Goal: Task Accomplishment & Management: Manage account settings

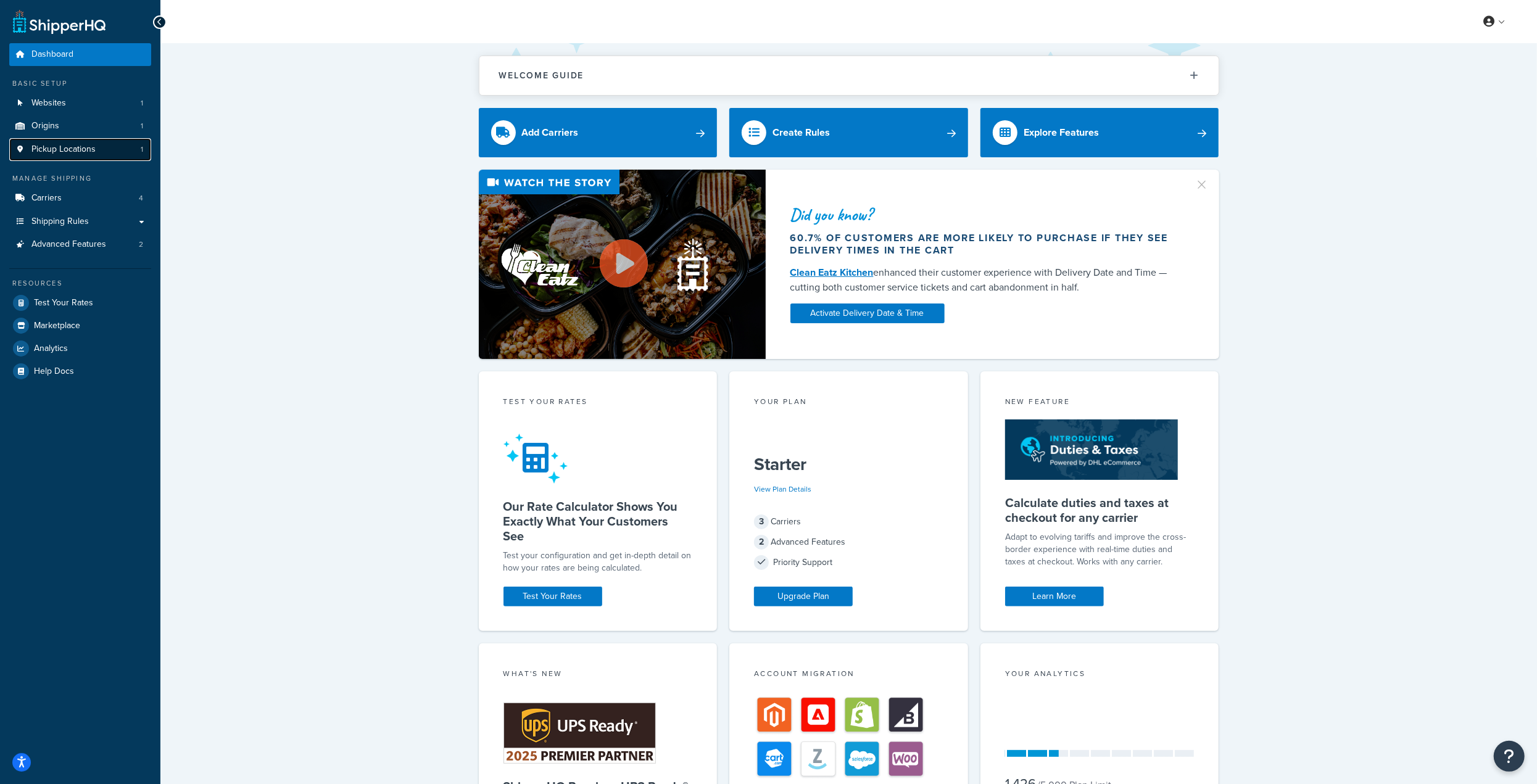
click at [67, 152] on span "Pickup Locations" at bounding box center [63, 149] width 64 height 11
click at [65, 199] on link "Carriers 4" at bounding box center [80, 198] width 142 height 23
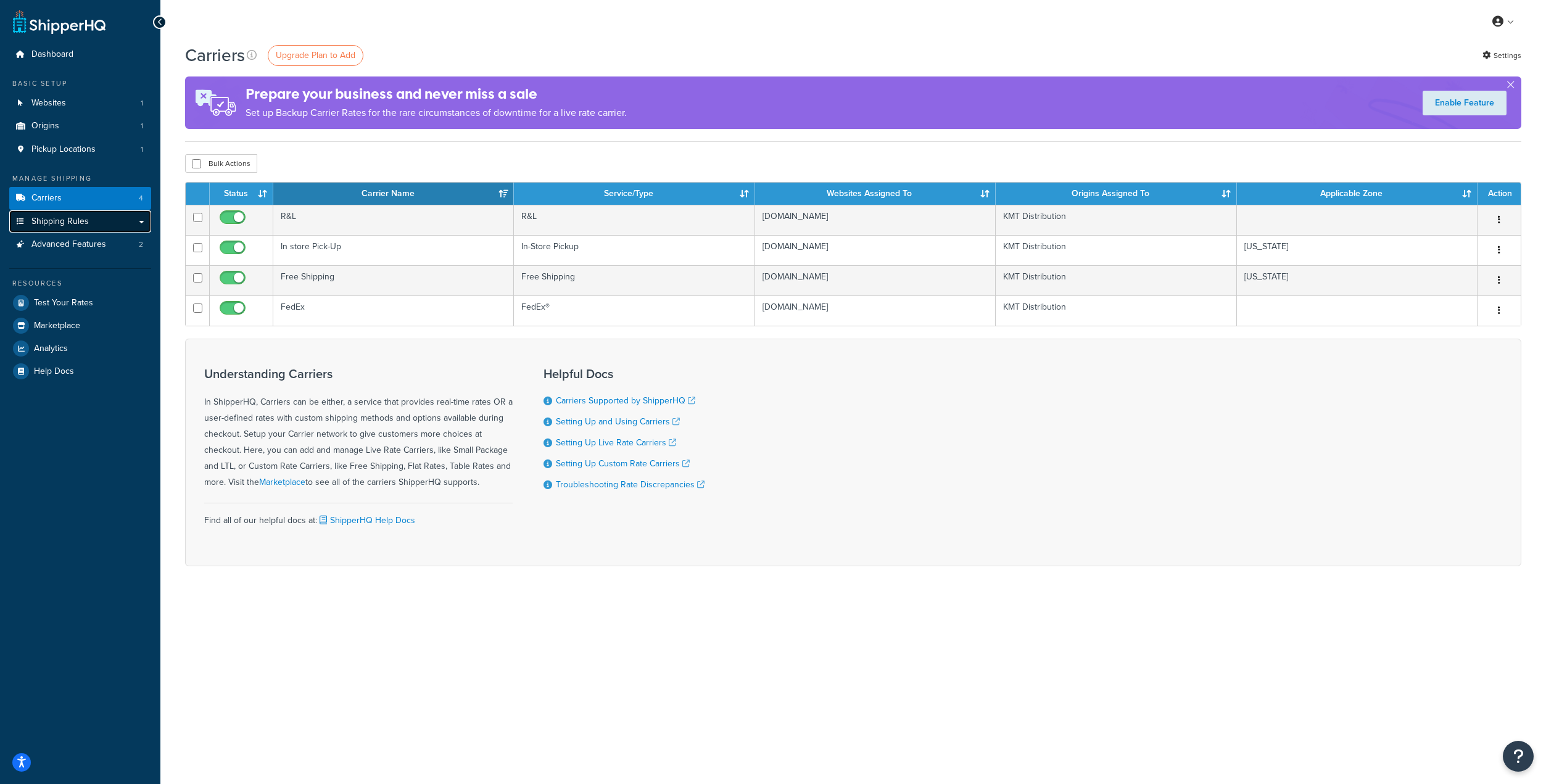
click at [66, 217] on span "Shipping Rules" at bounding box center [60, 222] width 57 height 11
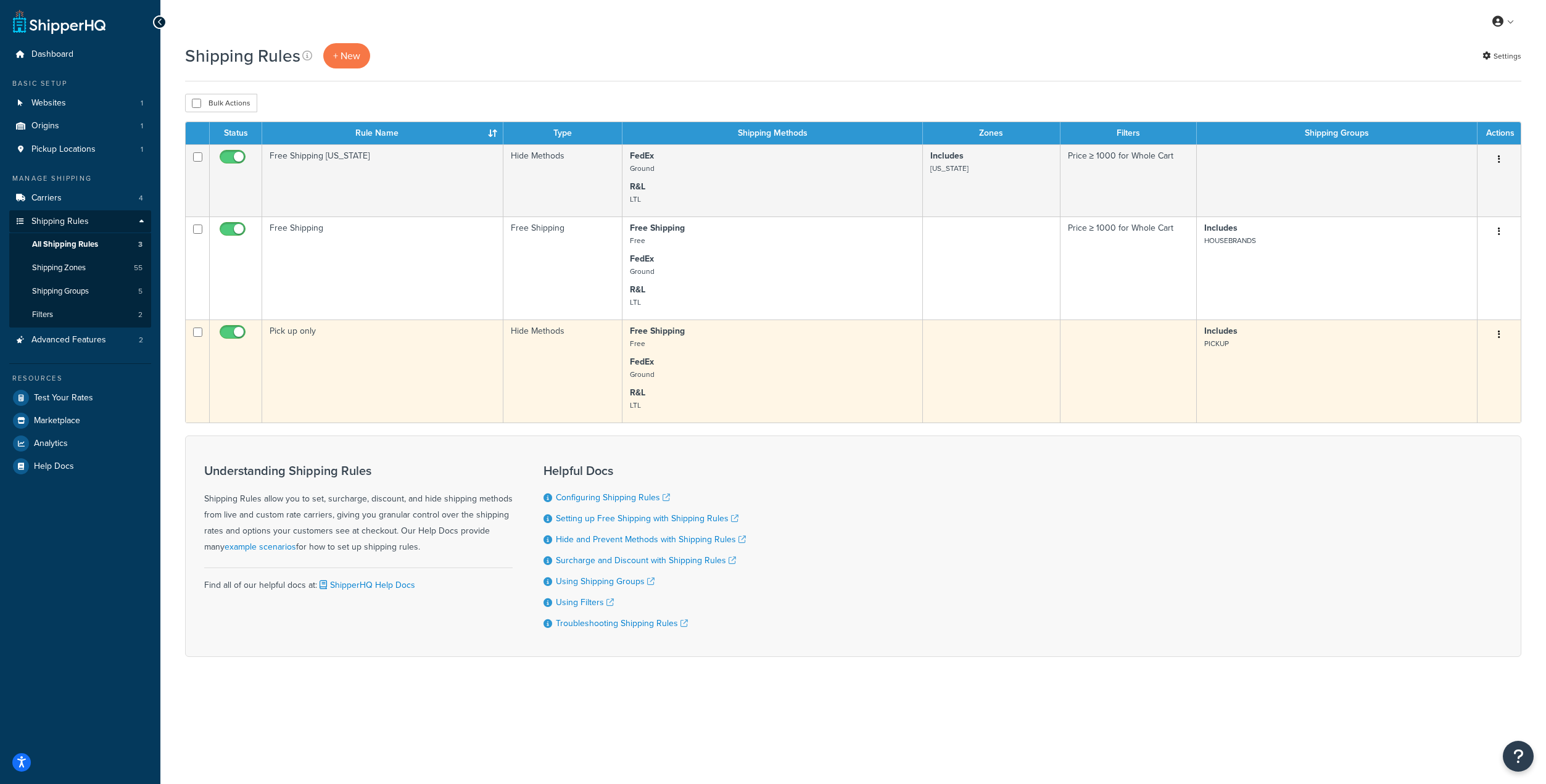
click at [372, 375] on td "Pick up only" at bounding box center [383, 371] width 241 height 103
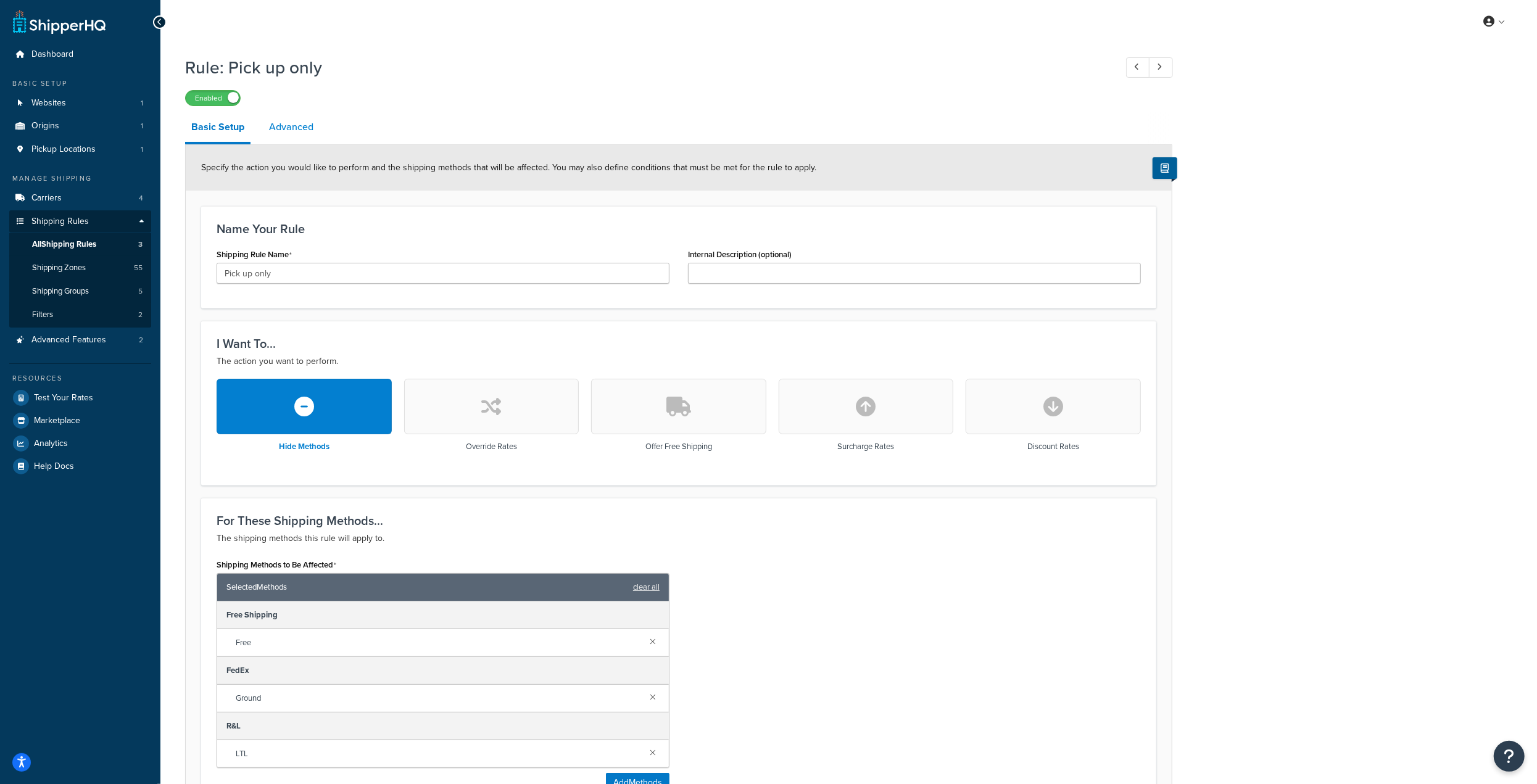
click at [301, 116] on link "Advanced" at bounding box center [292, 127] width 57 height 30
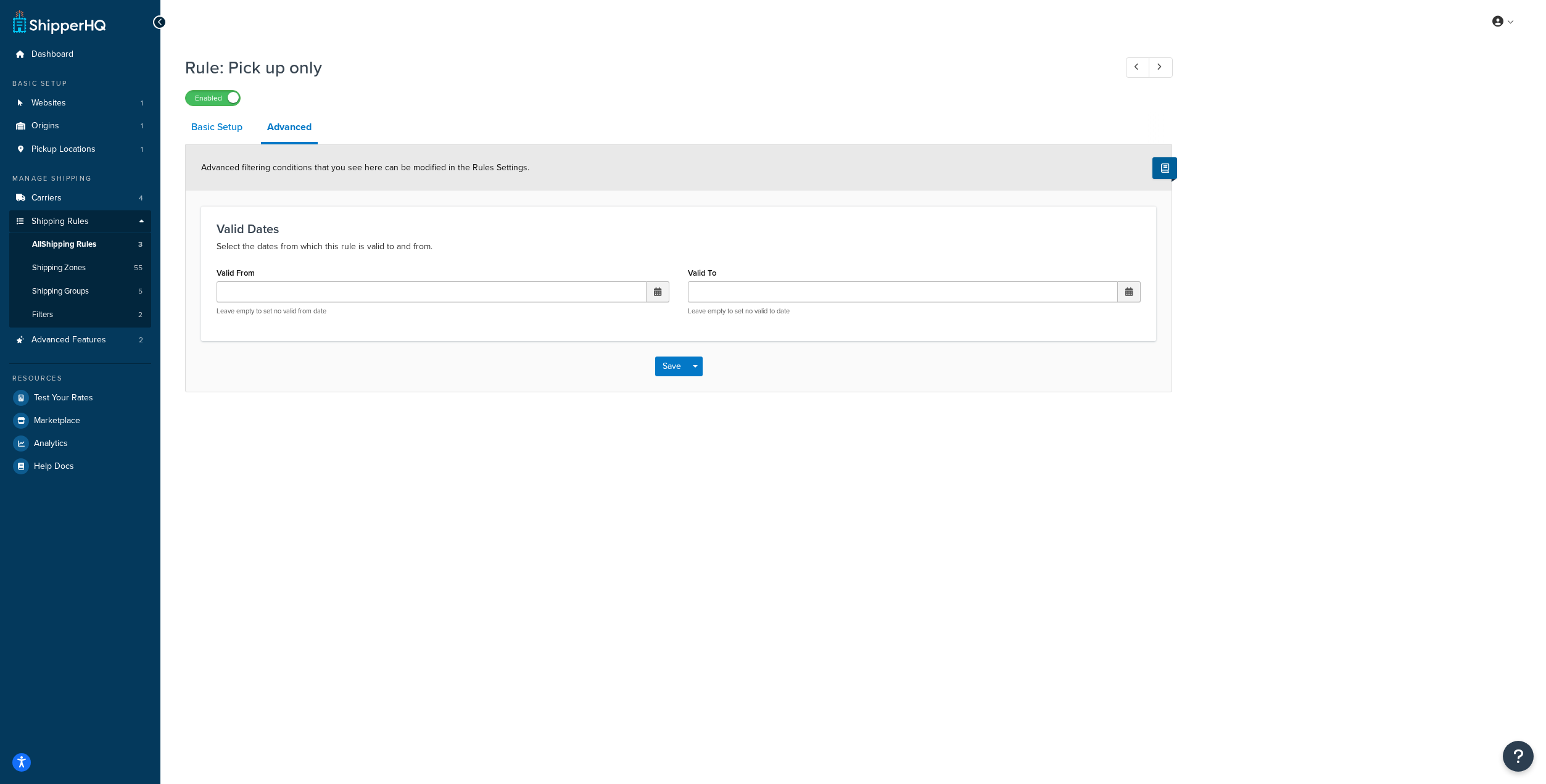
click at [217, 135] on link "Basic Setup" at bounding box center [217, 127] width 63 height 30
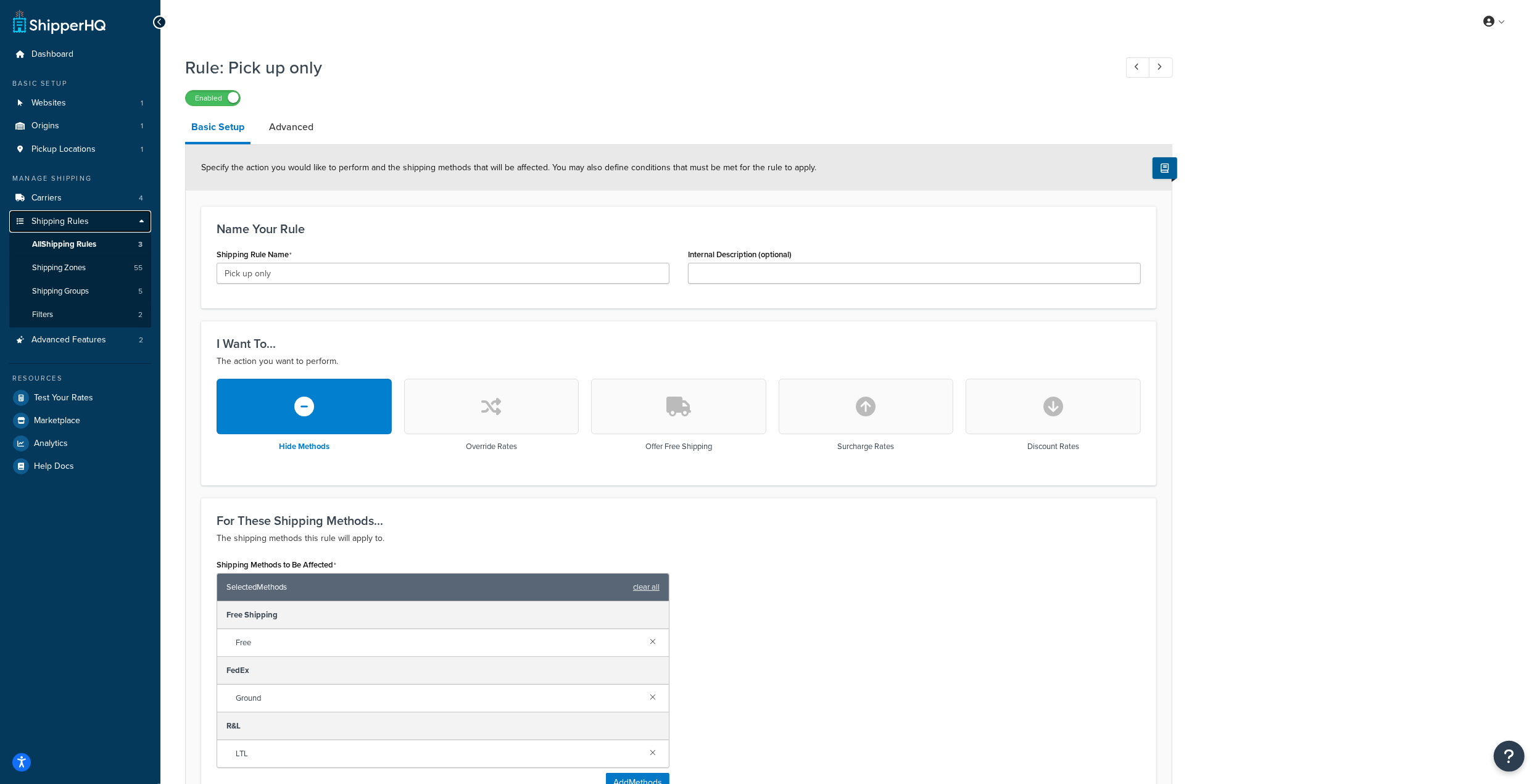
click at [48, 217] on span "Shipping Rules" at bounding box center [60, 222] width 57 height 11
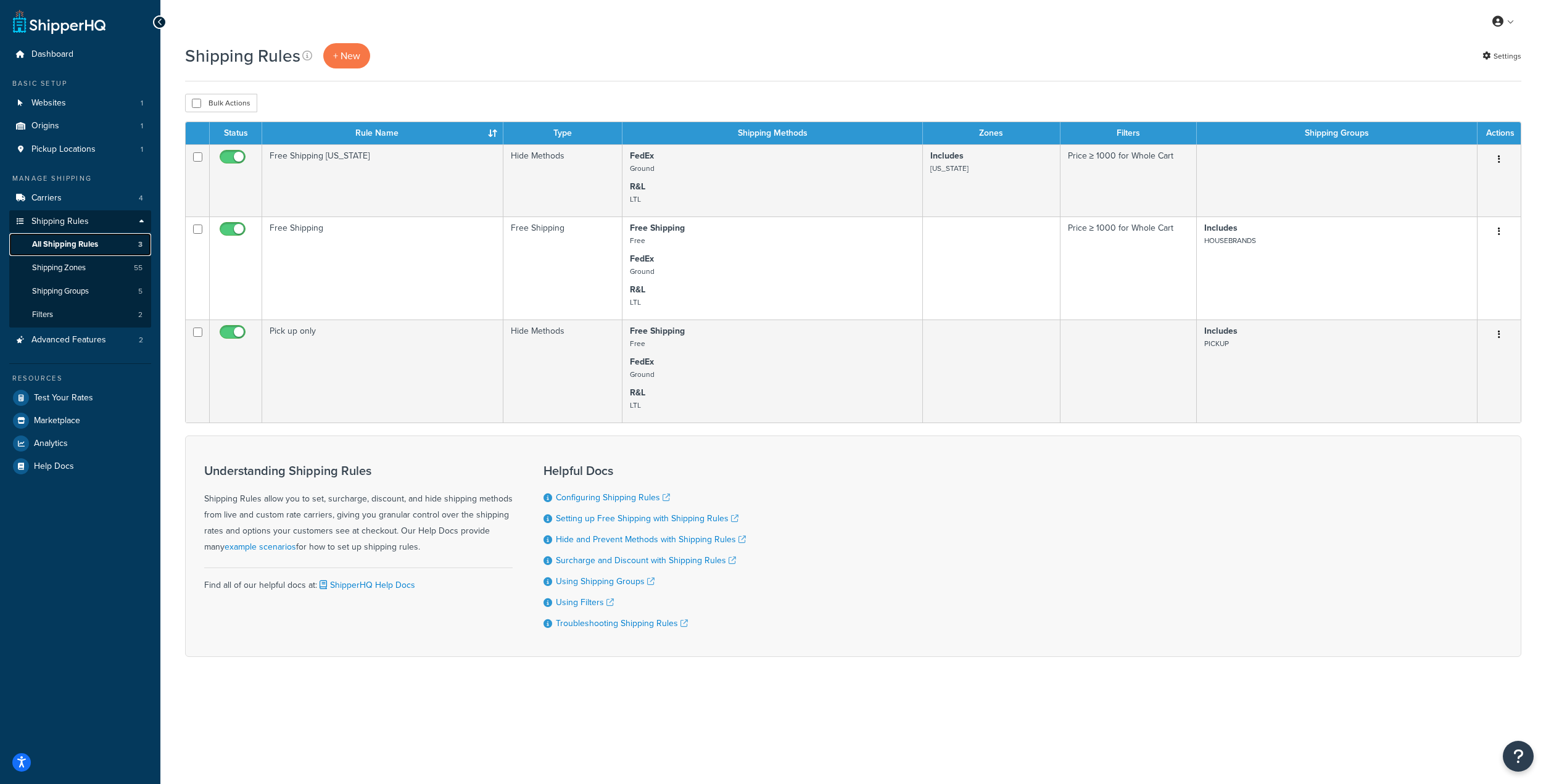
click at [73, 239] on span "All Shipping Rules" at bounding box center [65, 244] width 66 height 11
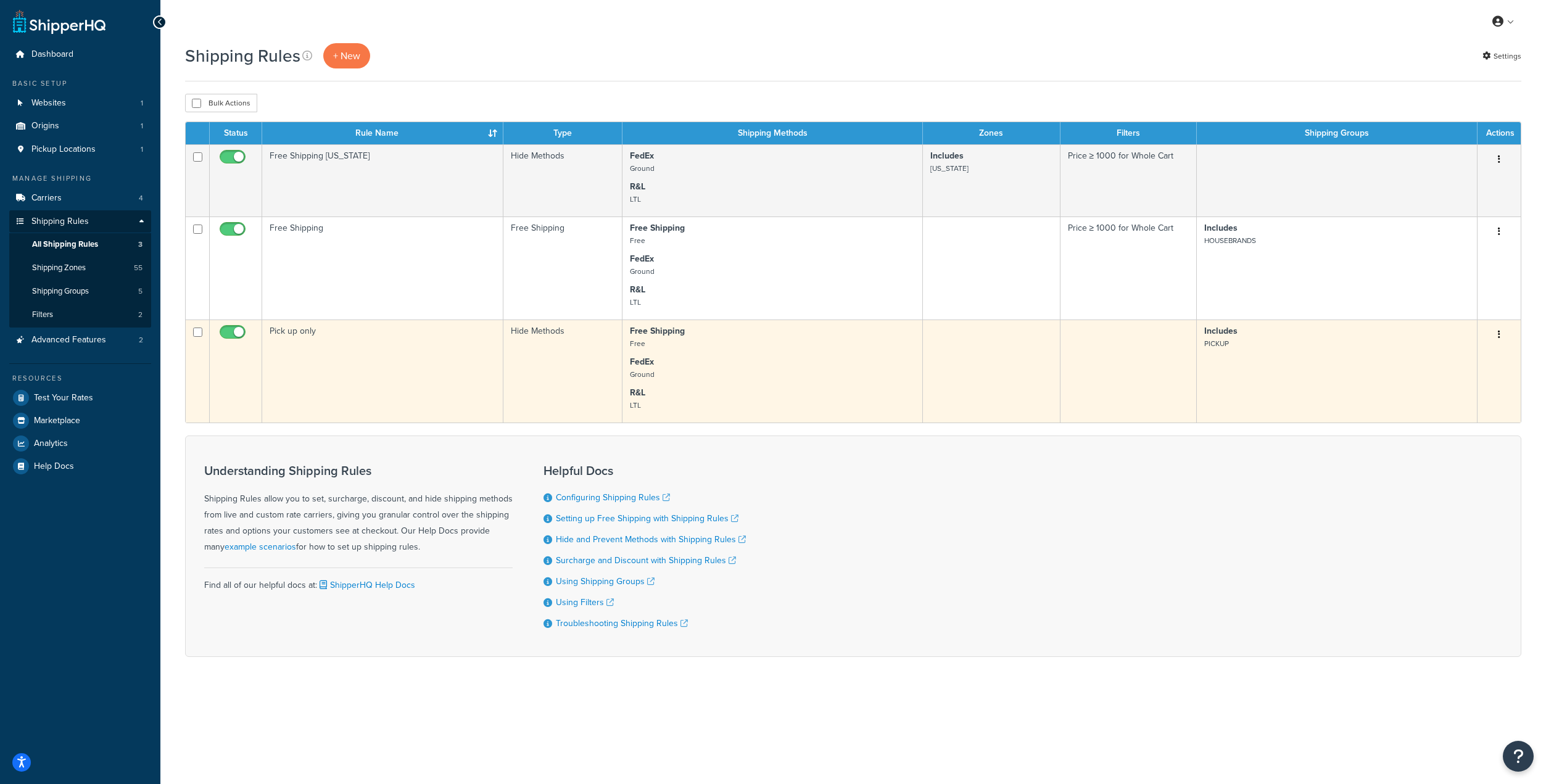
click at [362, 362] on td "Pick up only" at bounding box center [383, 371] width 241 height 103
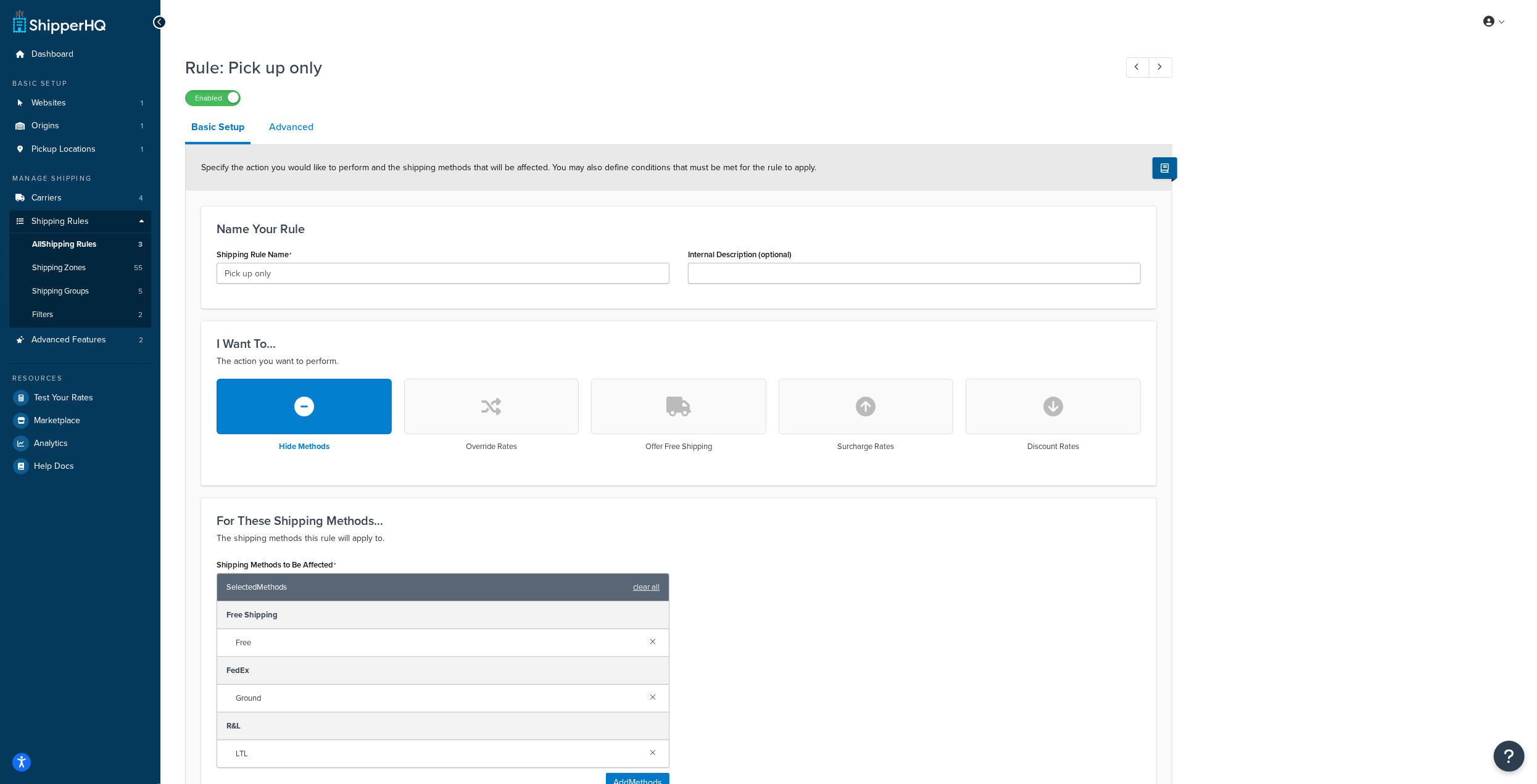
click at [284, 123] on link "Advanced" at bounding box center [292, 127] width 57 height 30
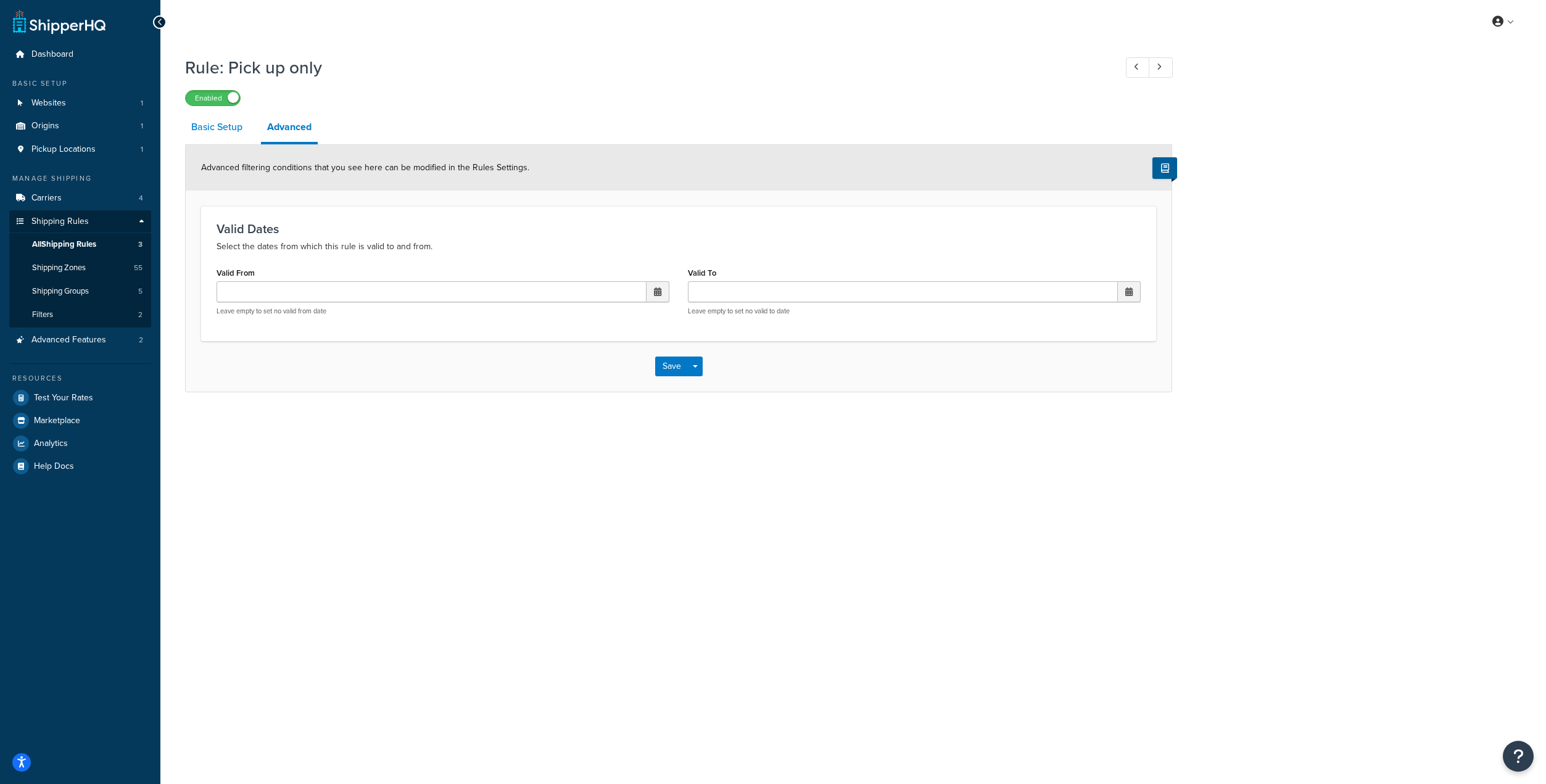
click at [193, 125] on link "Basic Setup" at bounding box center [217, 127] width 63 height 30
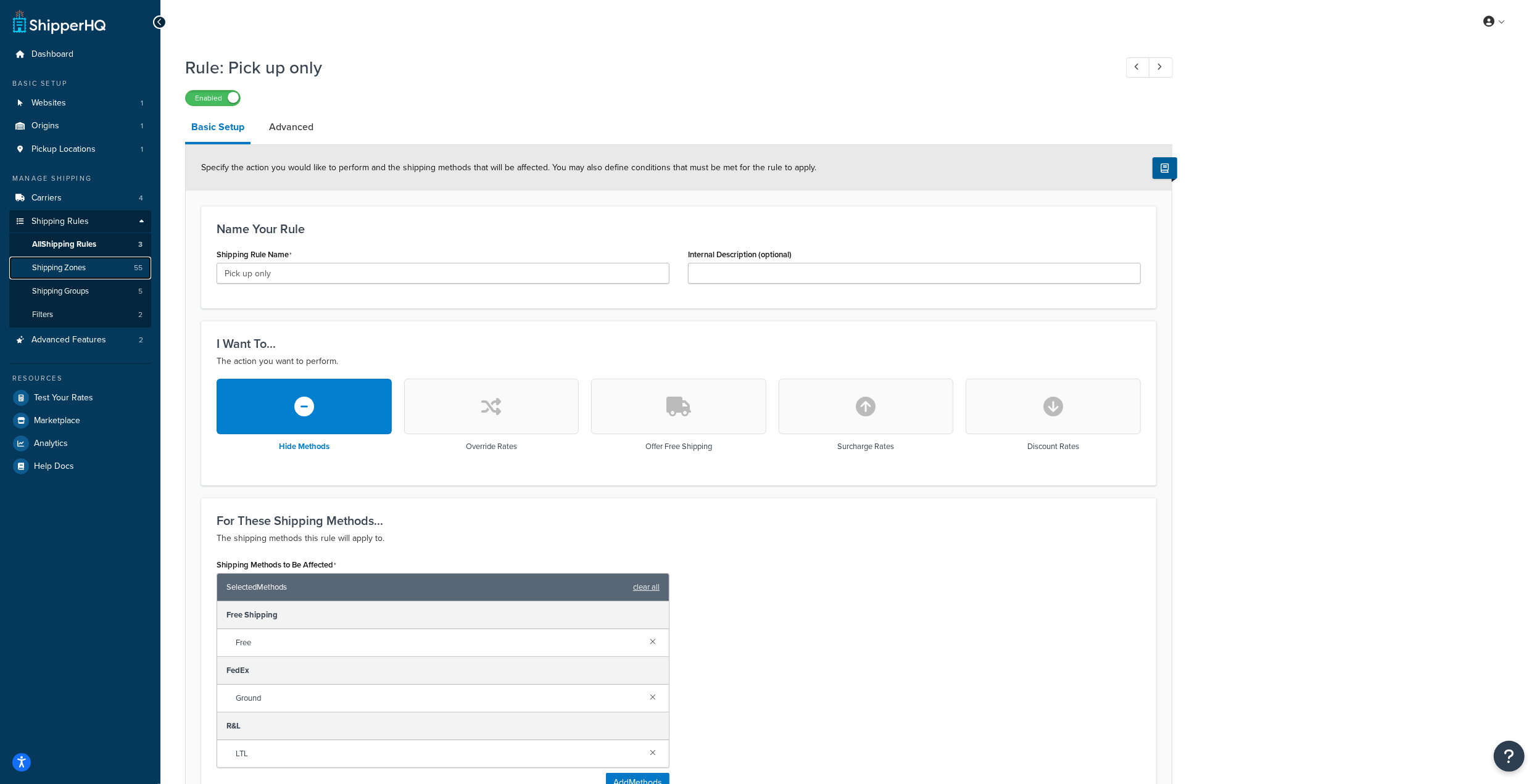
click at [85, 272] on span "Shipping Zones" at bounding box center [58, 268] width 53 height 11
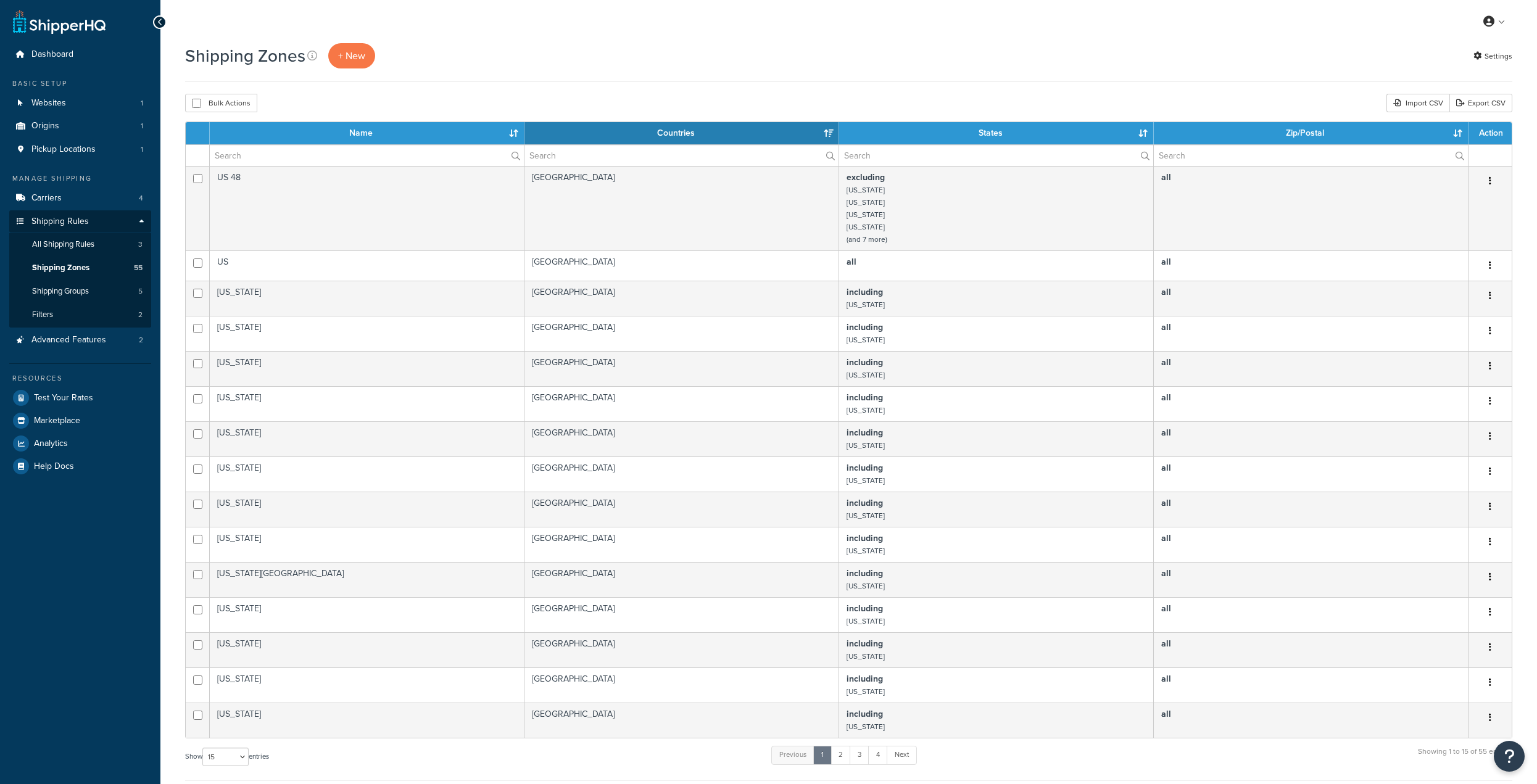
select select "15"
click at [91, 292] on link "Shipping Groups 5" at bounding box center [80, 292] width 142 height 23
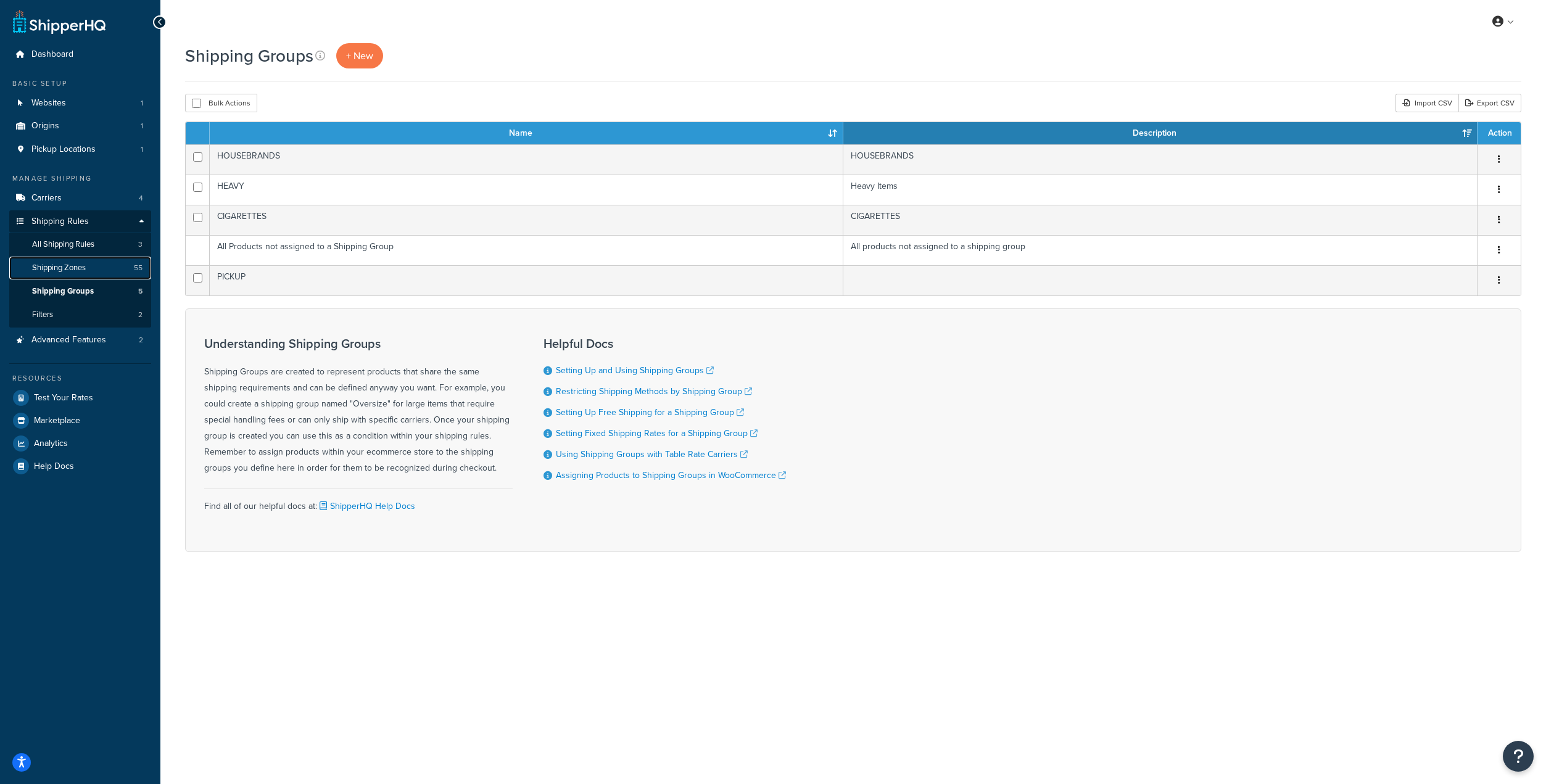
click at [53, 267] on span "Shipping Zones" at bounding box center [58, 268] width 53 height 11
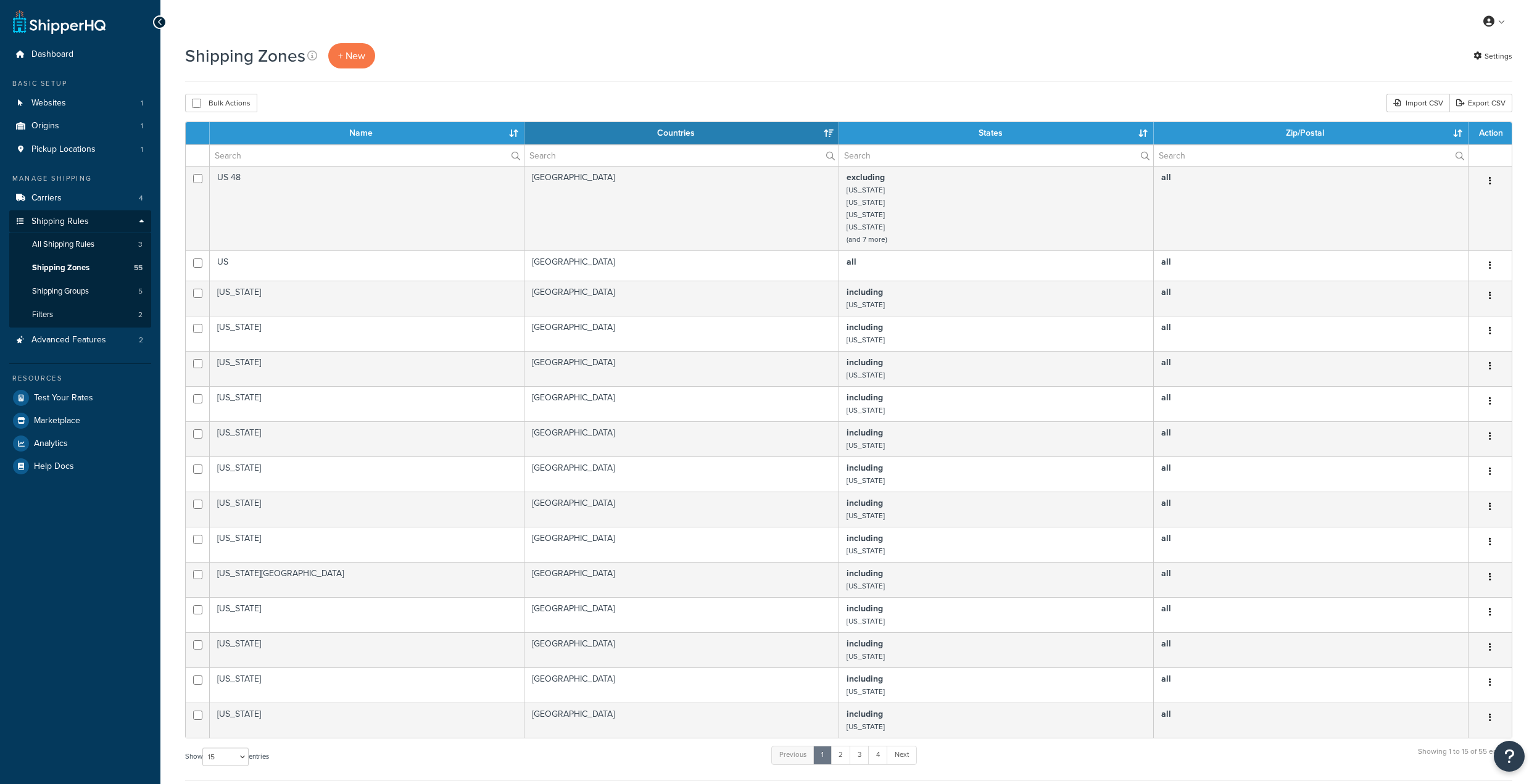
select select "15"
click at [58, 247] on span "All Shipping Rules" at bounding box center [63, 244] width 62 height 11
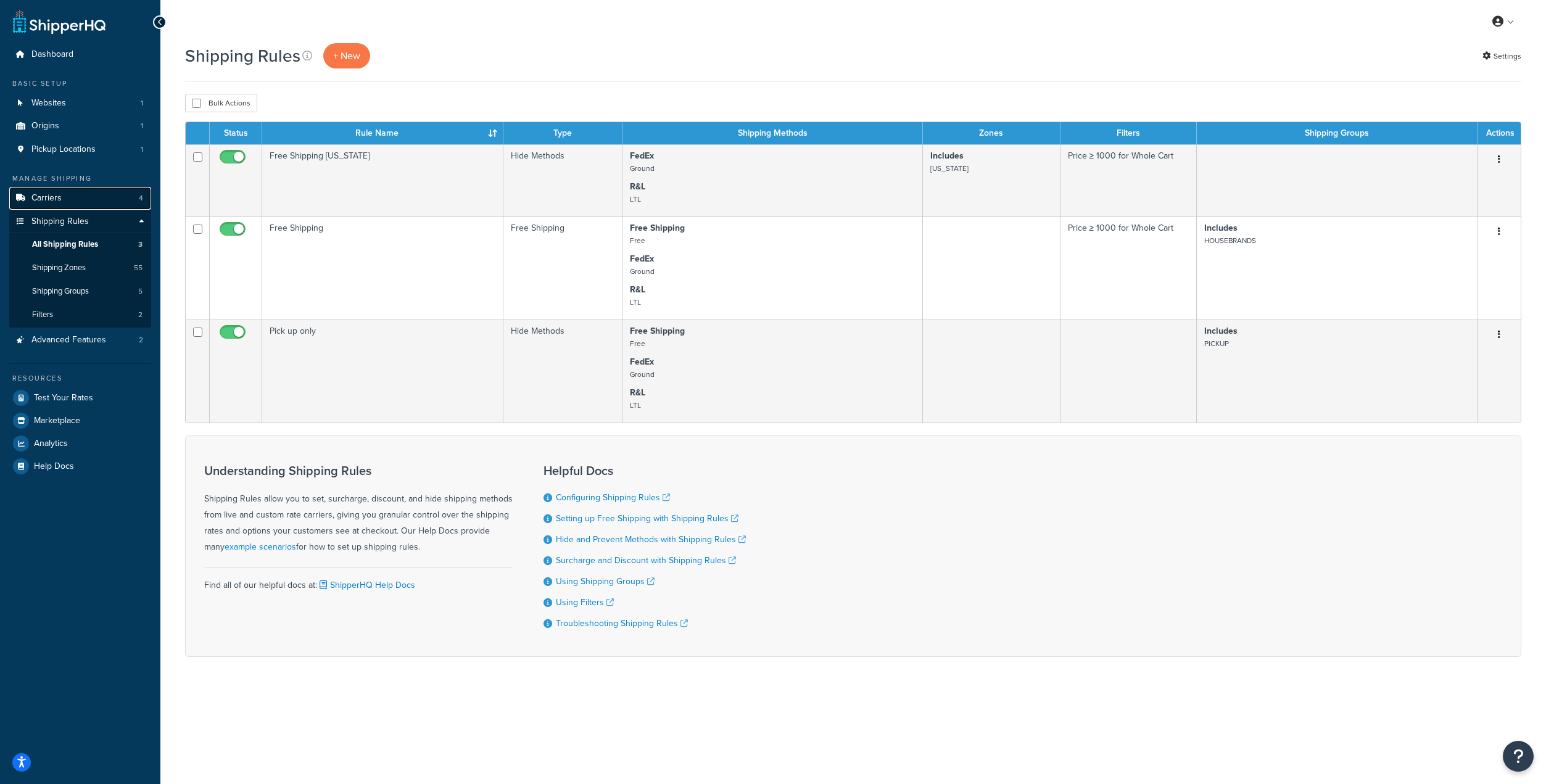
click at [56, 201] on span "Carriers" at bounding box center [46, 198] width 30 height 11
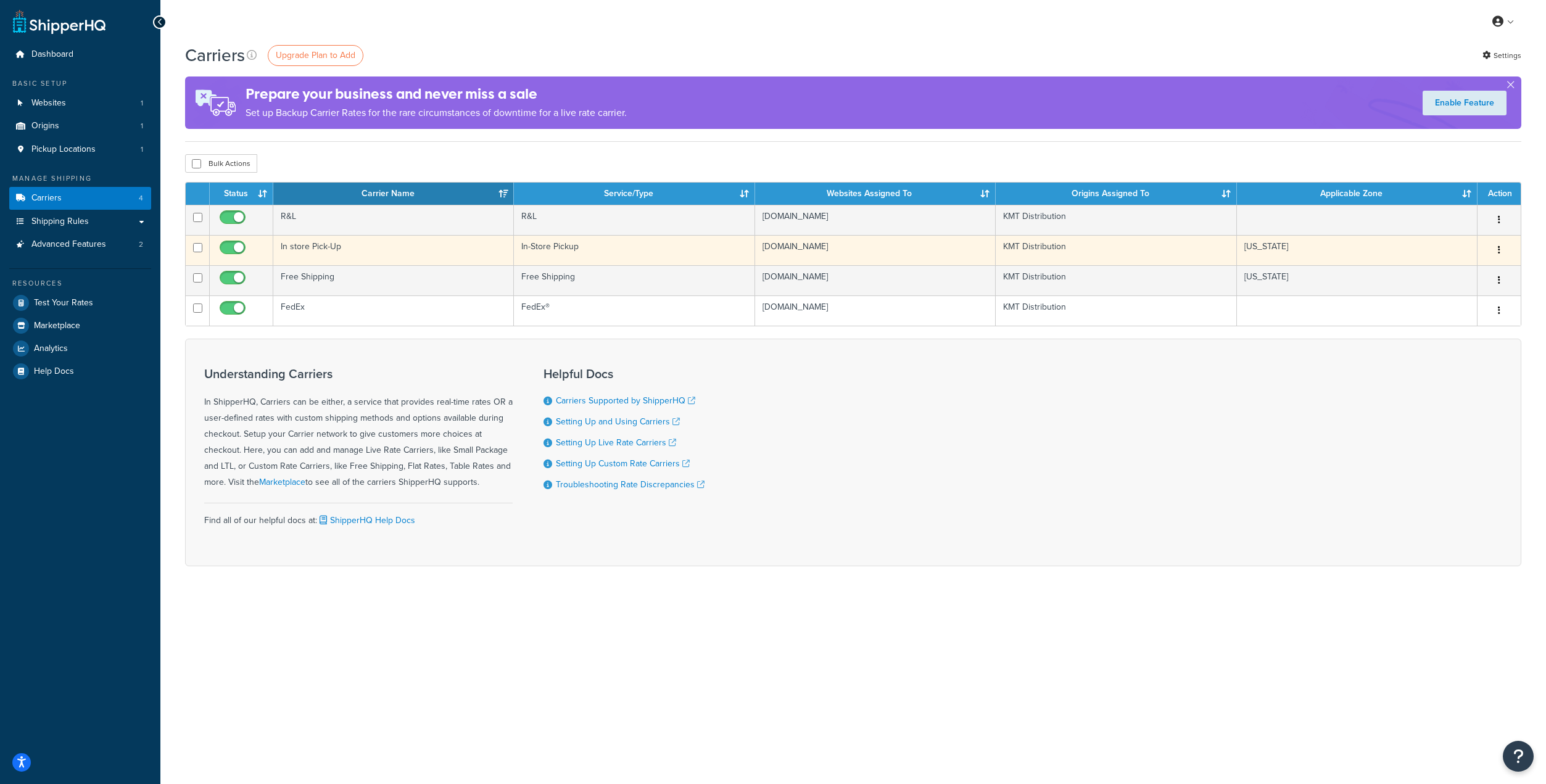
click at [379, 244] on td "In store Pick-Up" at bounding box center [393, 250] width 240 height 30
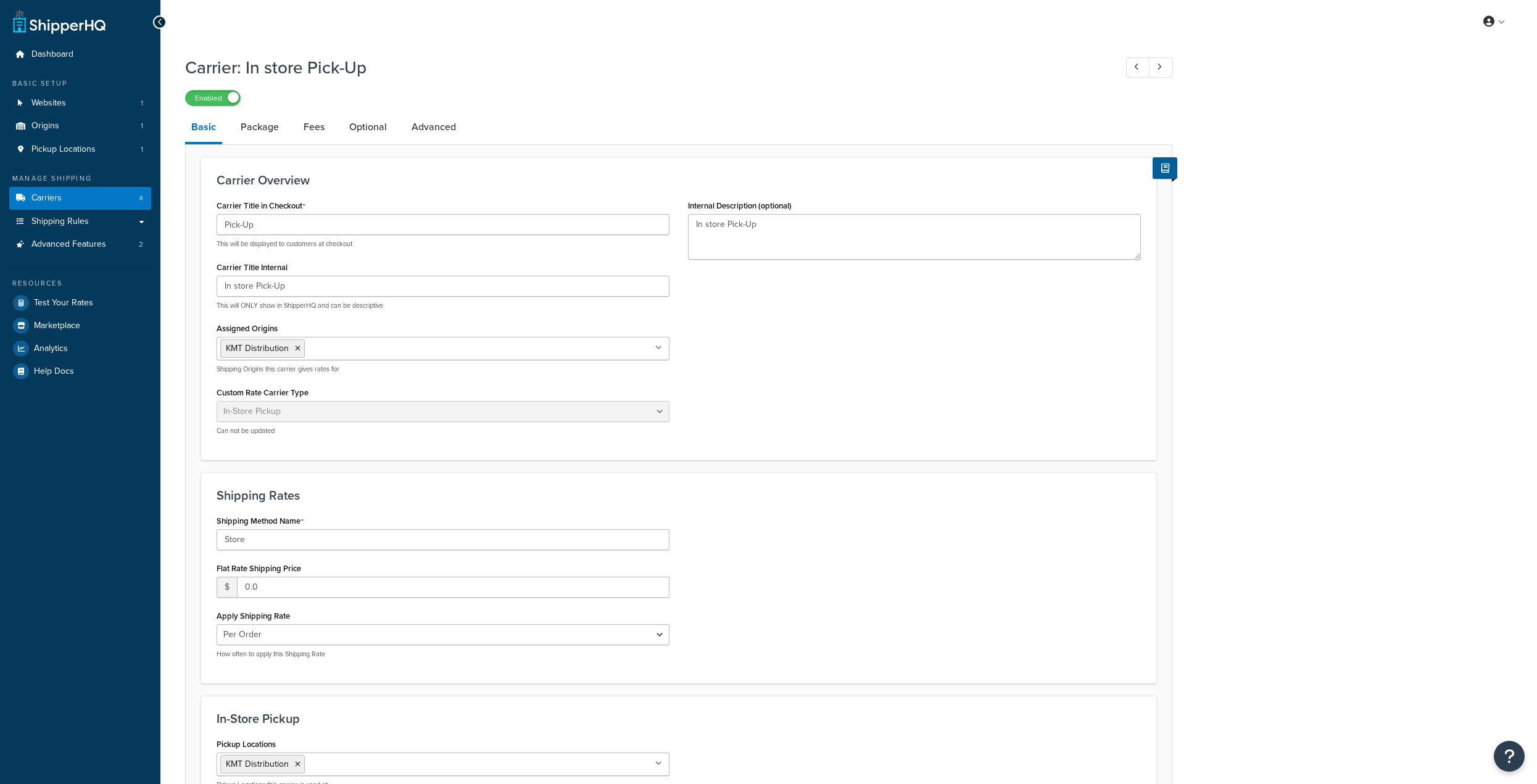
select select "pickup"
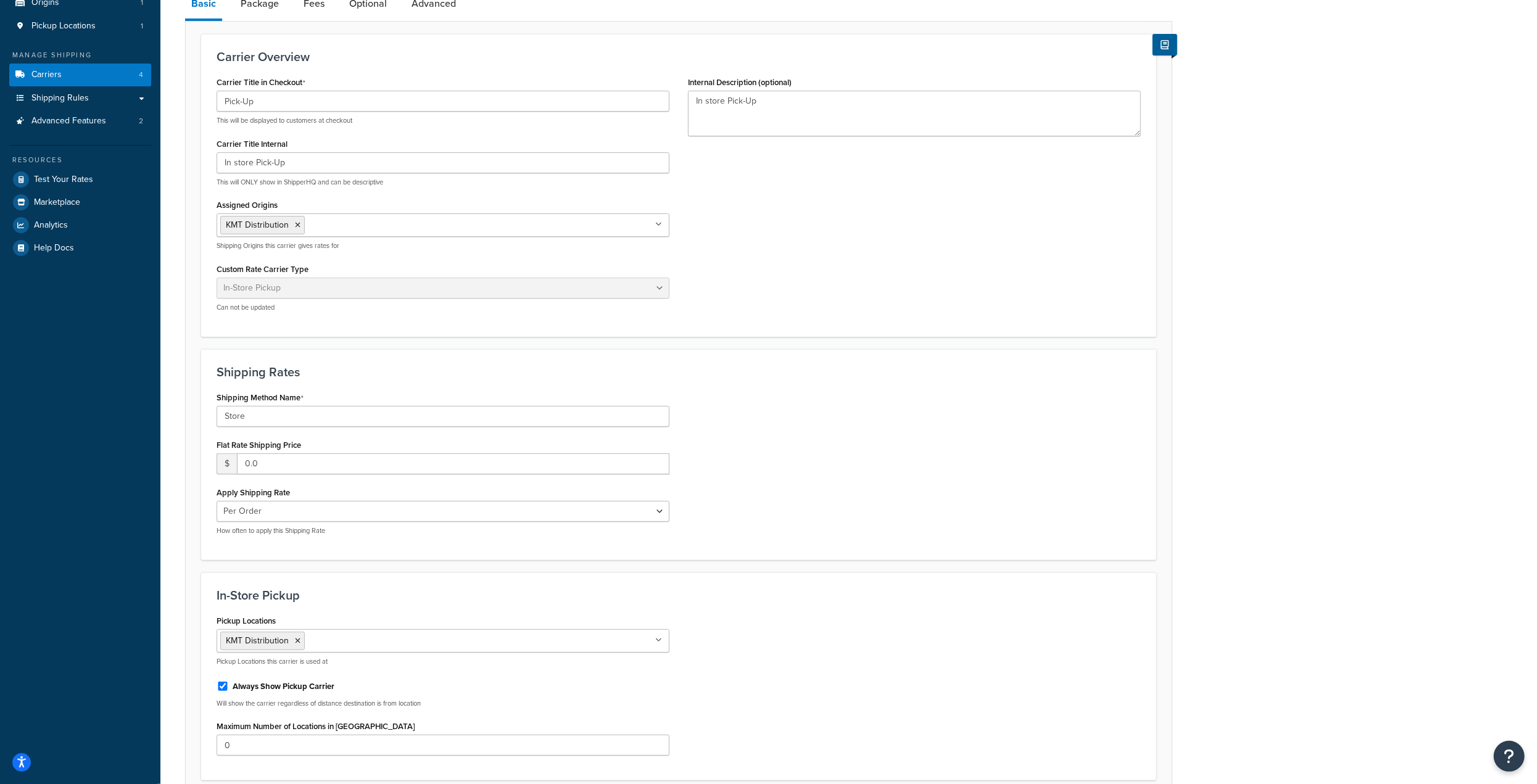
scroll to position [368, 0]
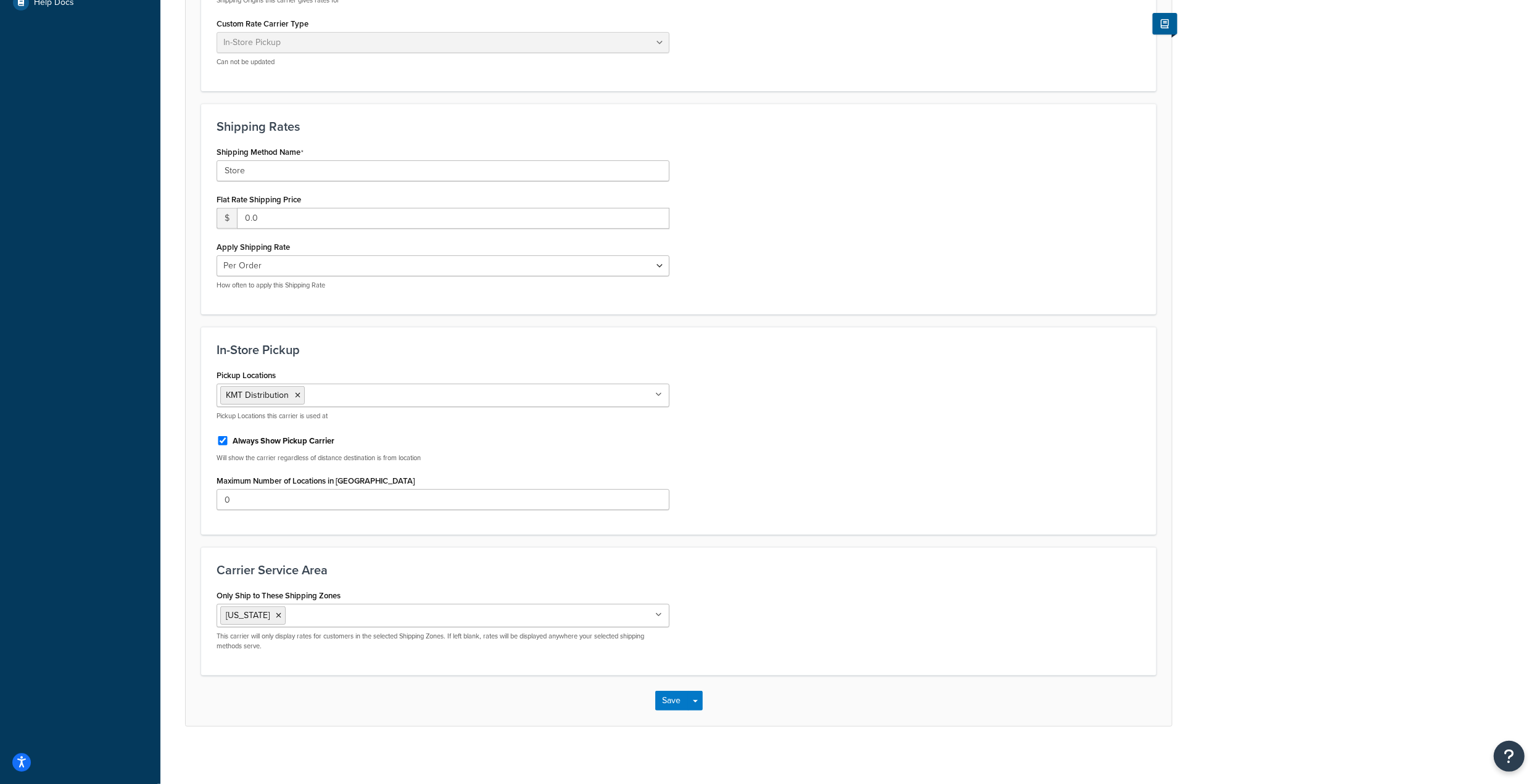
click at [379, 608] on ul "[US_STATE]" at bounding box center [443, 615] width 453 height 24
type input "oh"
click at [678, 699] on button "Save" at bounding box center [672, 701] width 34 height 20
